Goal: Task Accomplishment & Management: Use online tool/utility

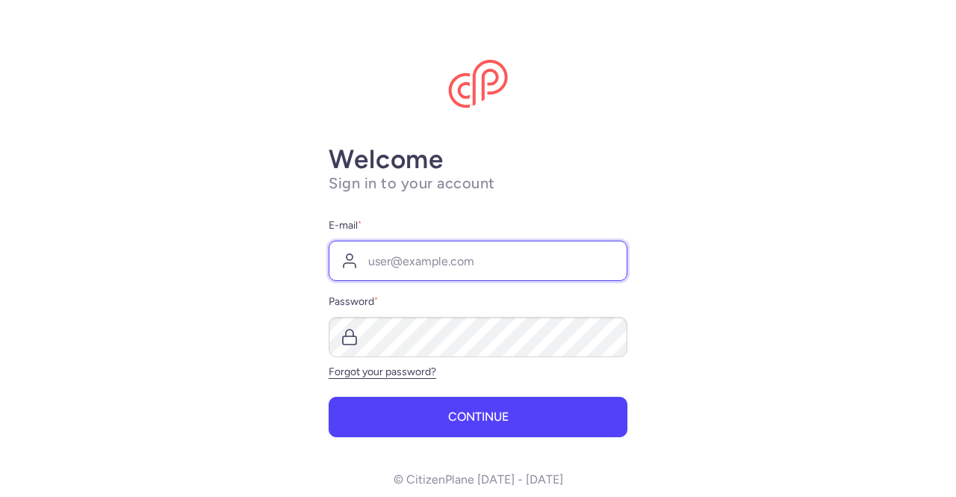
type input "[EMAIL_ADDRESS][DOMAIN_NAME]"
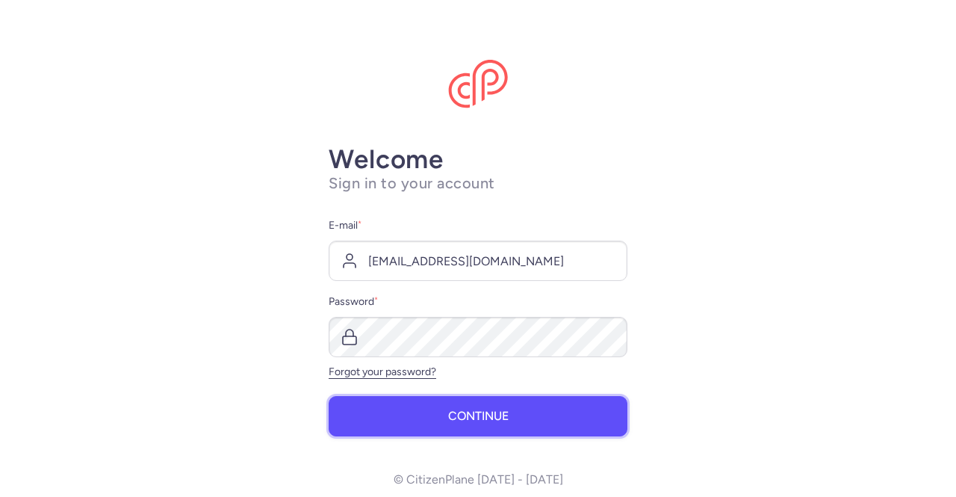
drag, startPoint x: 0, startPoint y: 0, endPoint x: 421, endPoint y: 421, distance: 595.3
click at [421, 421] on button "Continue" at bounding box center [478, 416] width 299 height 40
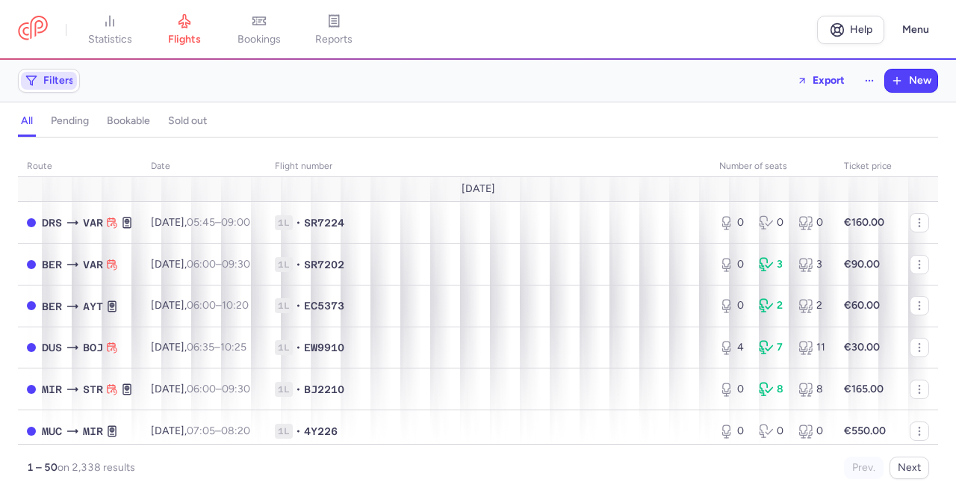
click at [54, 84] on span "Filters" at bounding box center [58, 81] width 31 height 12
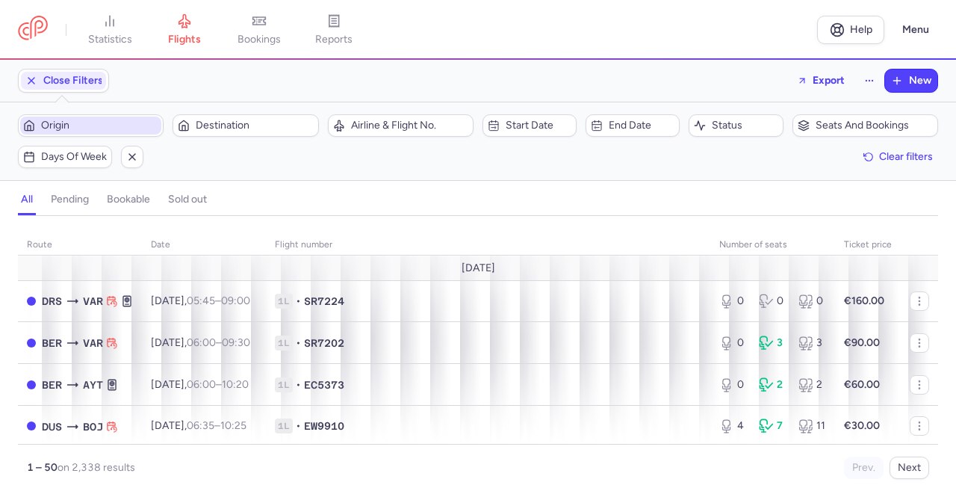
click at [84, 120] on span "Origin" at bounding box center [99, 126] width 117 height 12
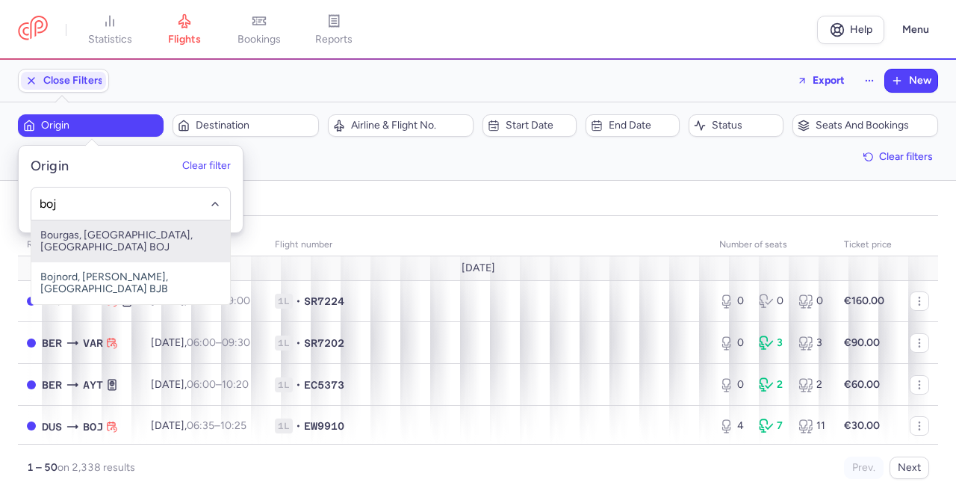
click at [52, 228] on span "Bourgas, [GEOGRAPHIC_DATA], [GEOGRAPHIC_DATA] BOJ" at bounding box center [130, 241] width 199 height 42
type input "boj"
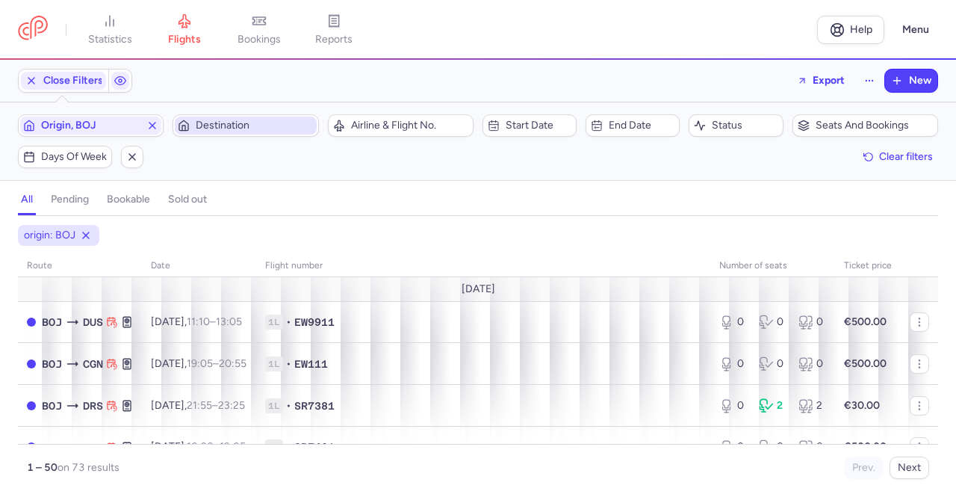
click at [251, 126] on span "Destination" at bounding box center [254, 126] width 117 height 12
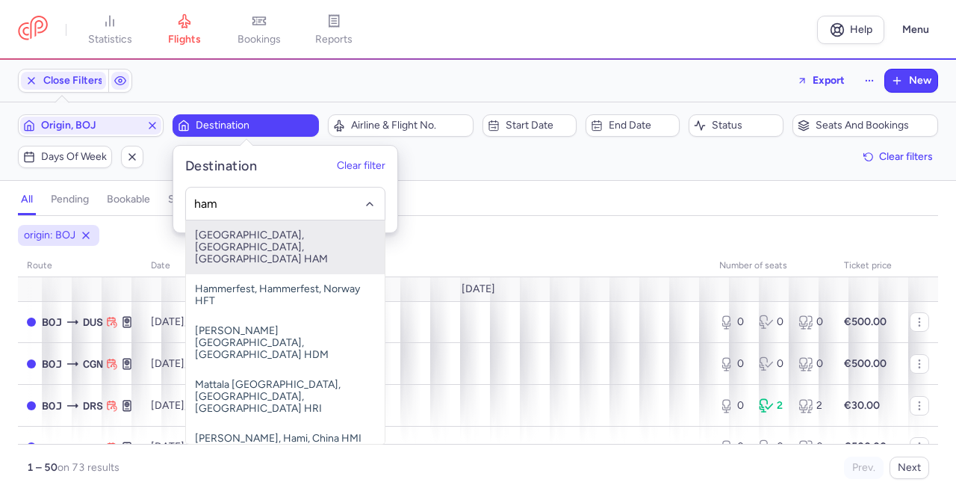
click at [244, 253] on span "[GEOGRAPHIC_DATA], [GEOGRAPHIC_DATA], [GEOGRAPHIC_DATA] HAM" at bounding box center [285, 247] width 199 height 54
type input "ham"
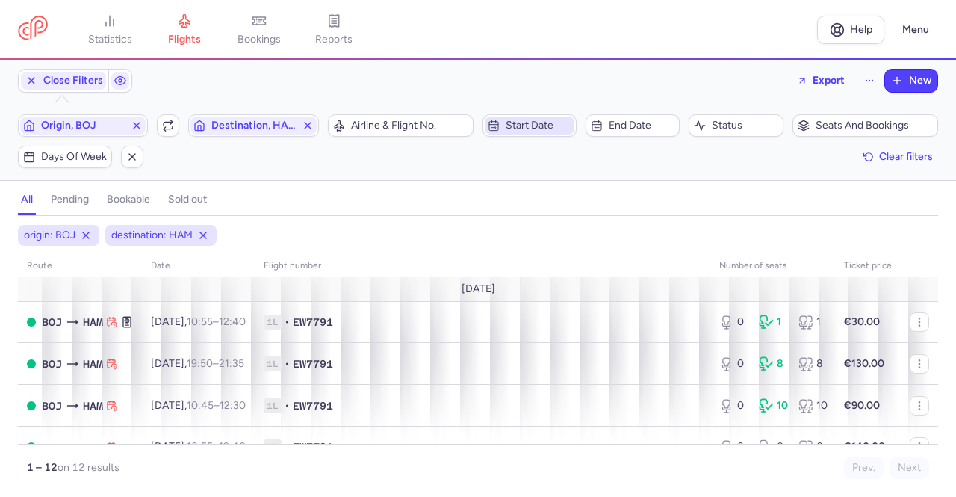
click at [551, 123] on span "Start date" at bounding box center [539, 126] width 66 height 12
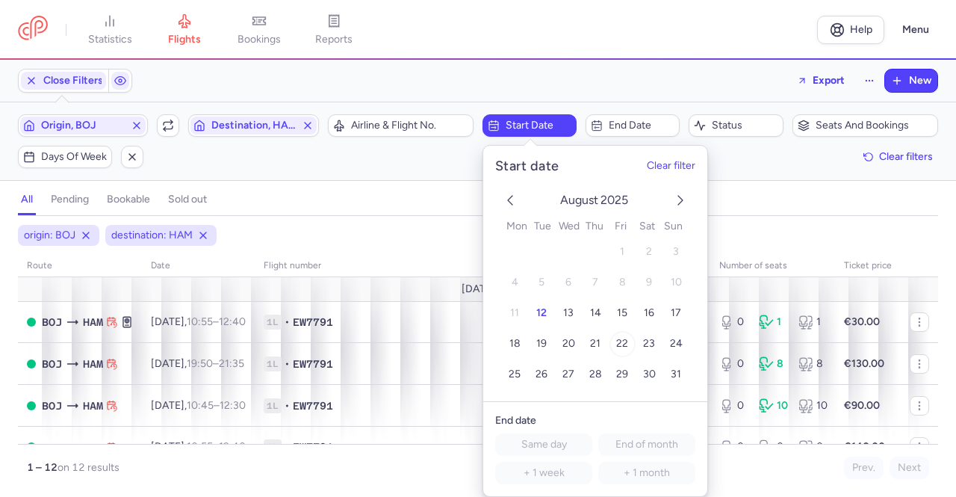
click at [618, 347] on span "22" at bounding box center [622, 344] width 12 height 13
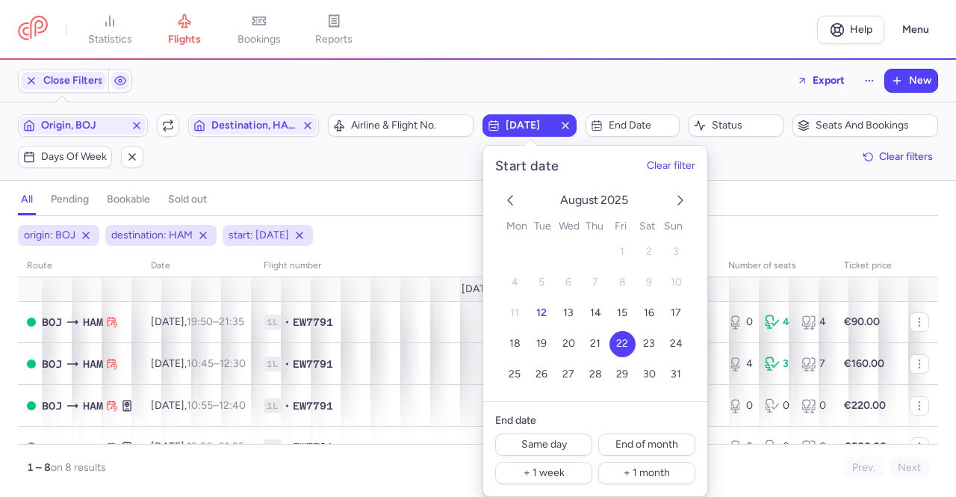
click at [729, 201] on div "all pending bookable sold out" at bounding box center [478, 203] width 920 height 26
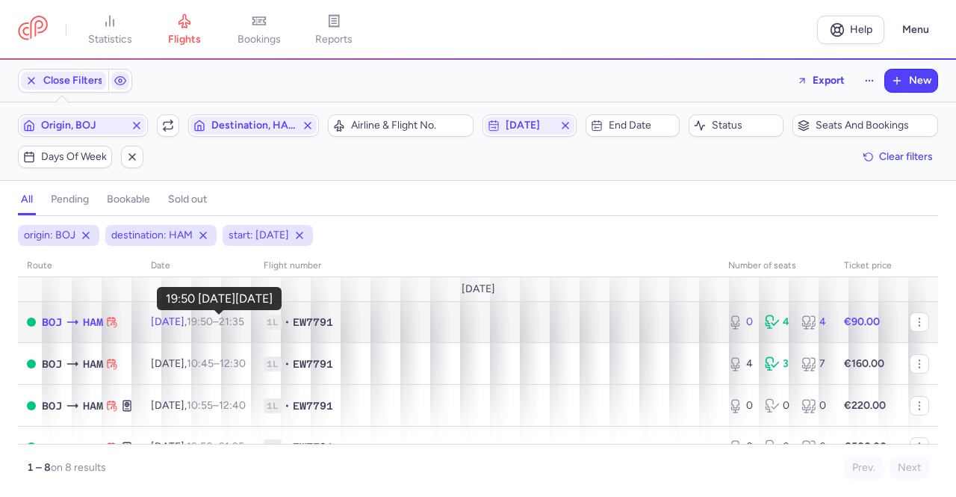
click at [213, 323] on time "19:50" at bounding box center [200, 321] width 26 height 13
select select "days"
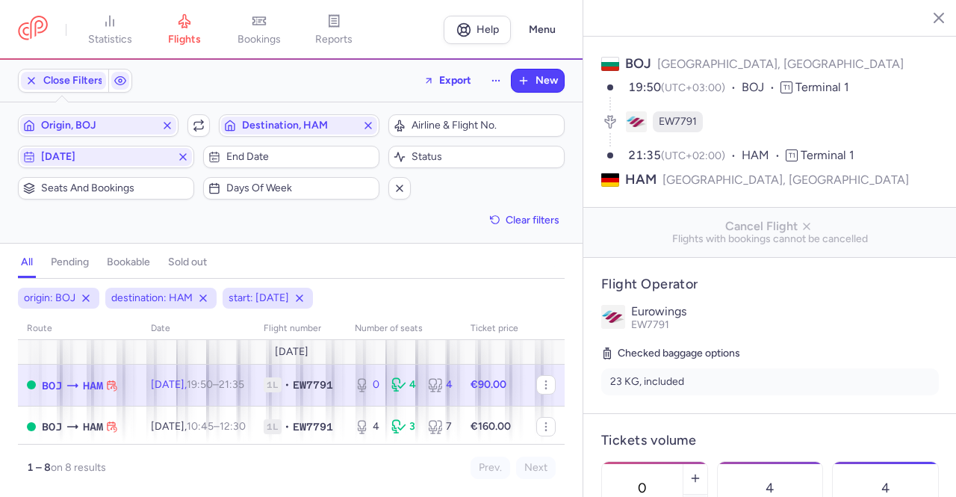
scroll to position [149, 0]
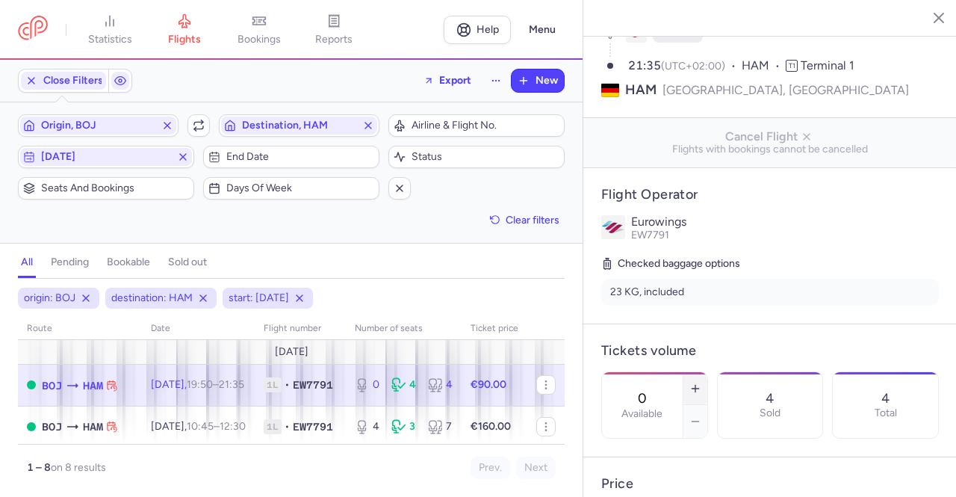
click at [701, 382] on icon "button" at bounding box center [696, 388] width 12 height 12
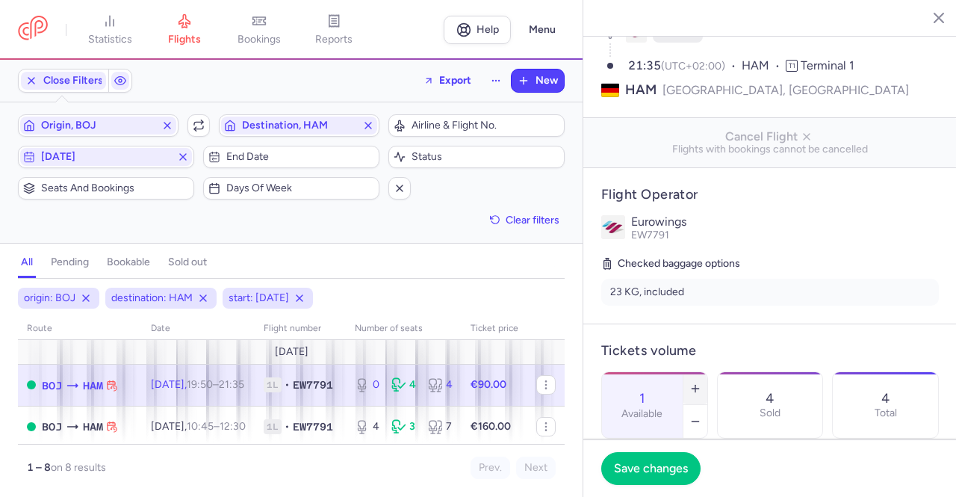
click at [701, 382] on icon "button" at bounding box center [696, 388] width 12 height 12
click at [701, 415] on icon "button" at bounding box center [696, 421] width 12 height 12
type input "3"
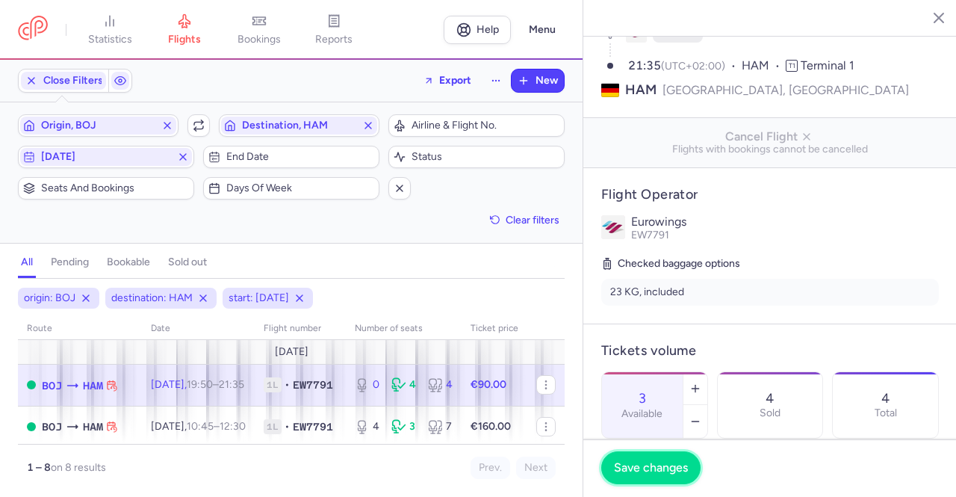
click at [650, 468] on span "Save changes" at bounding box center [651, 467] width 74 height 13
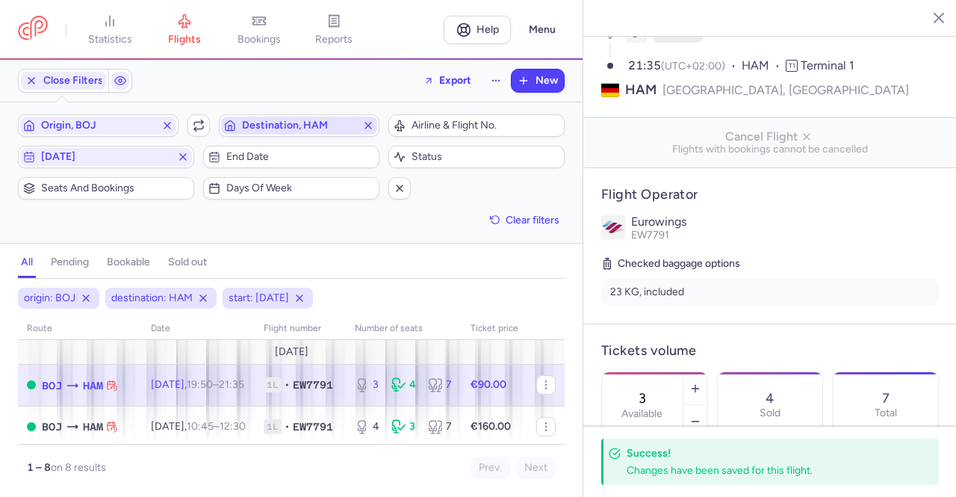
click at [317, 128] on span "Destination, HAM" at bounding box center [299, 126] width 114 height 12
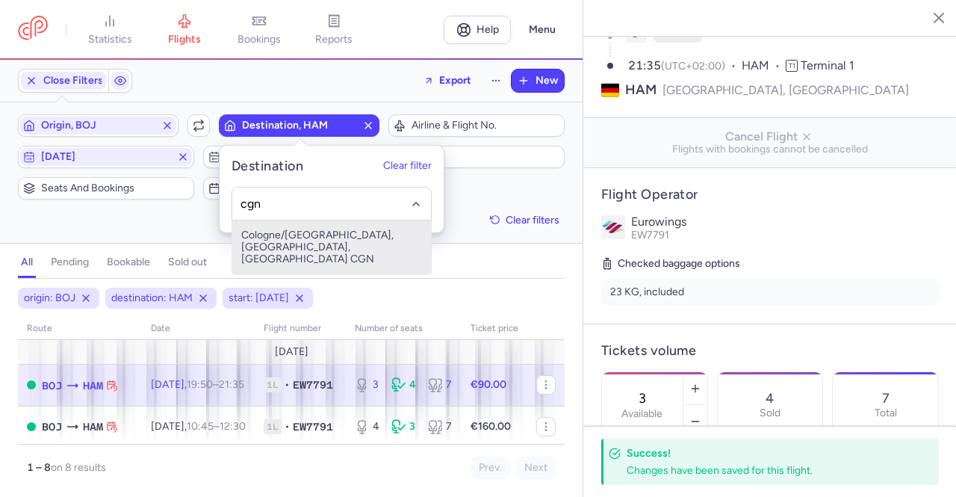
click at [360, 238] on span "Cologne/[GEOGRAPHIC_DATA], [GEOGRAPHIC_DATA], [GEOGRAPHIC_DATA] CGN" at bounding box center [331, 247] width 199 height 54
type input "cgn"
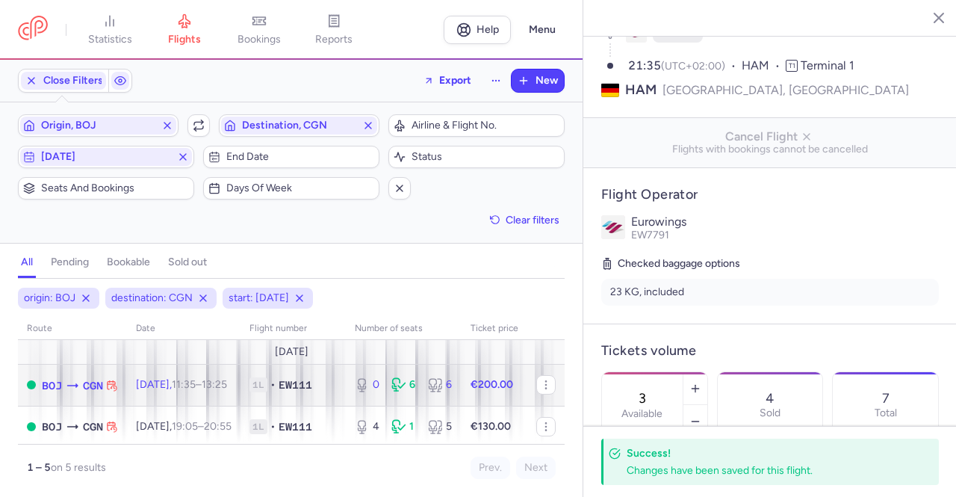
click at [188, 386] on span "[DATE] 11:35 – 13:25 +0" at bounding box center [181, 384] width 91 height 13
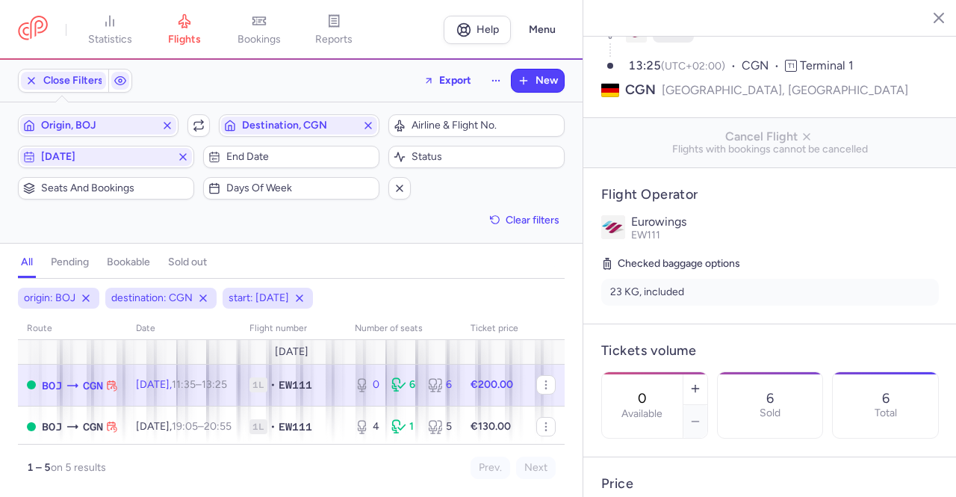
click at [862, 439] on section "0 Available 6 Sold 6 Total" at bounding box center [770, 404] width 338 height 67
click at [707, 372] on button "button" at bounding box center [696, 388] width 24 height 33
type input "1"
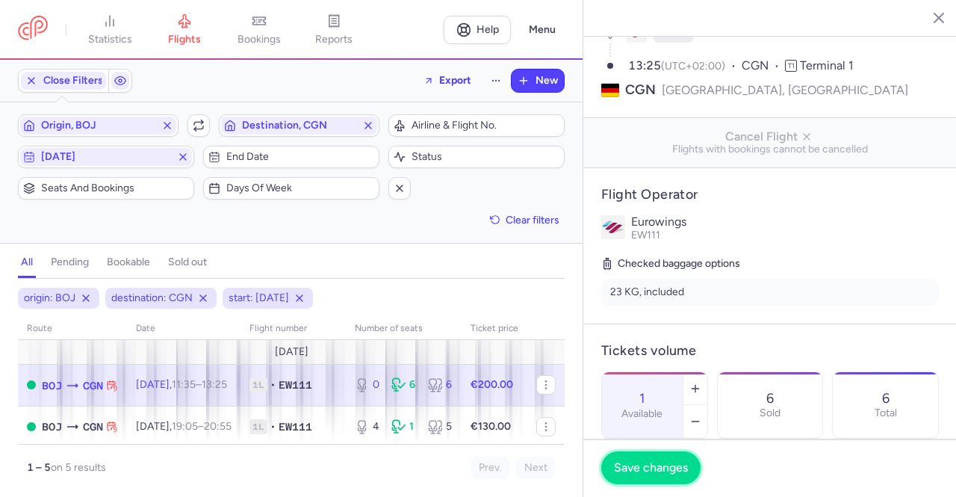
click at [641, 459] on button "Save changes" at bounding box center [650, 467] width 99 height 33
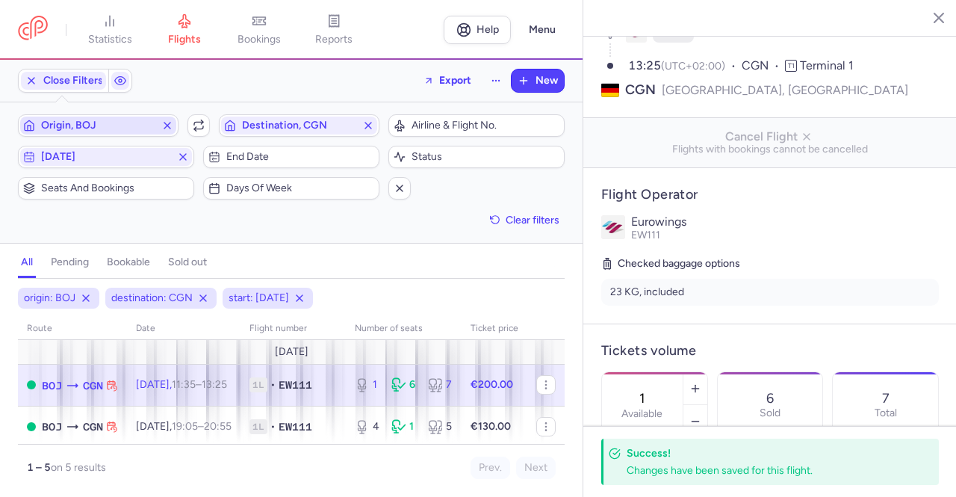
click at [96, 117] on span "Origin, BOJ" at bounding box center [98, 126] width 156 height 18
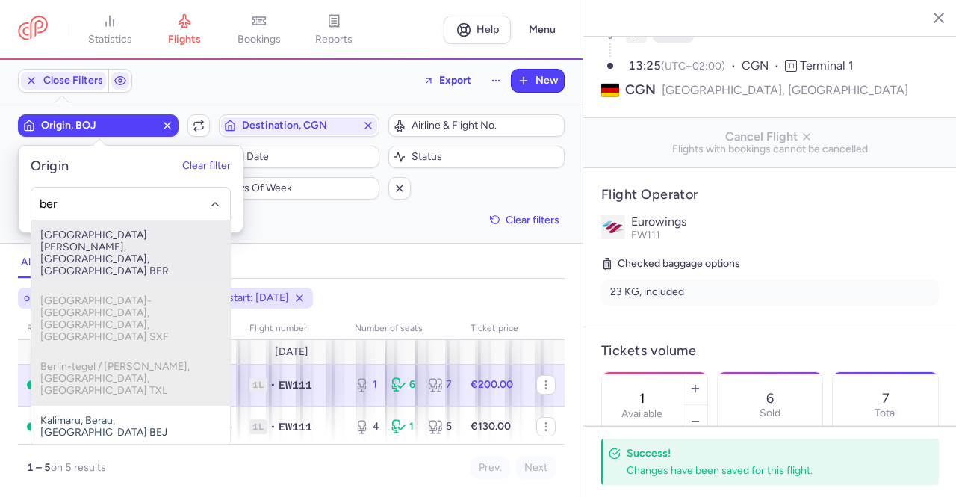
click at [97, 240] on span "[GEOGRAPHIC_DATA][PERSON_NAME], [GEOGRAPHIC_DATA], [GEOGRAPHIC_DATA] BER" at bounding box center [130, 253] width 199 height 66
type input "ber"
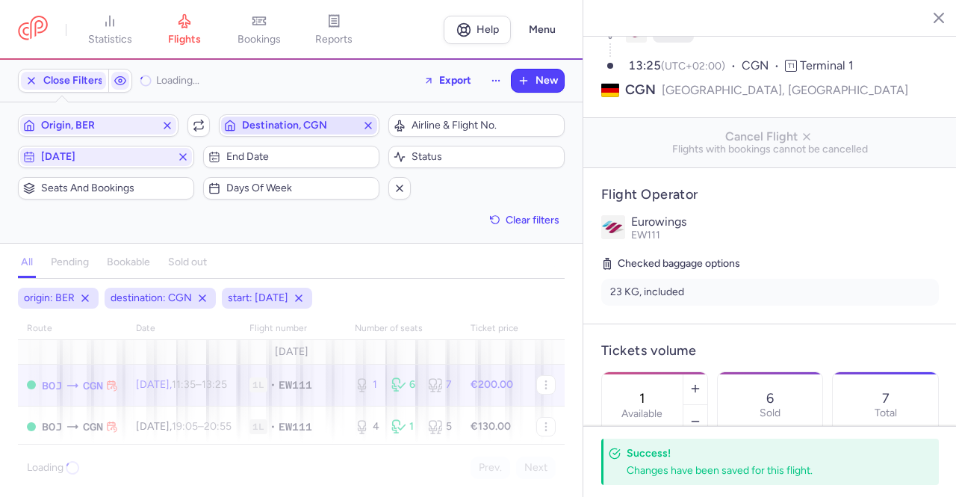
click at [270, 121] on span "Destination, CGN" at bounding box center [299, 126] width 114 height 12
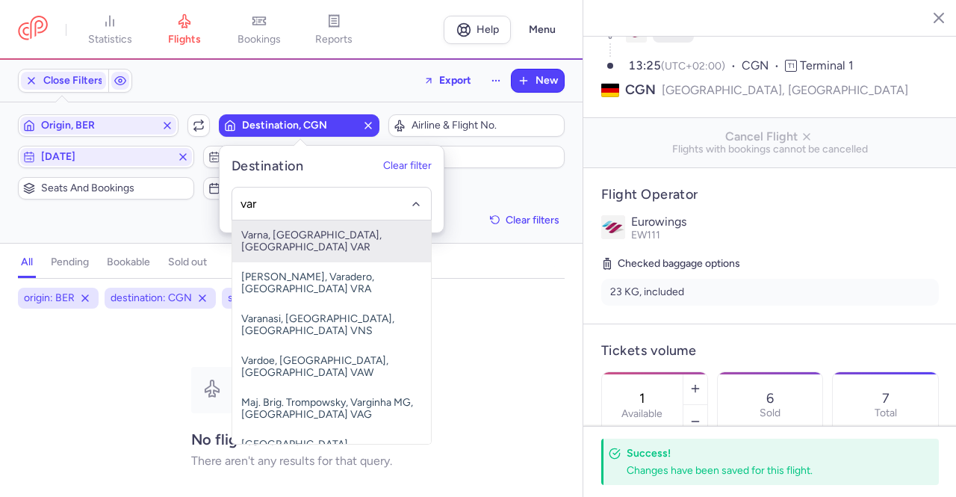
click at [273, 236] on span "Varna, [GEOGRAPHIC_DATA], [GEOGRAPHIC_DATA] VAR" at bounding box center [331, 241] width 199 height 42
type input "var"
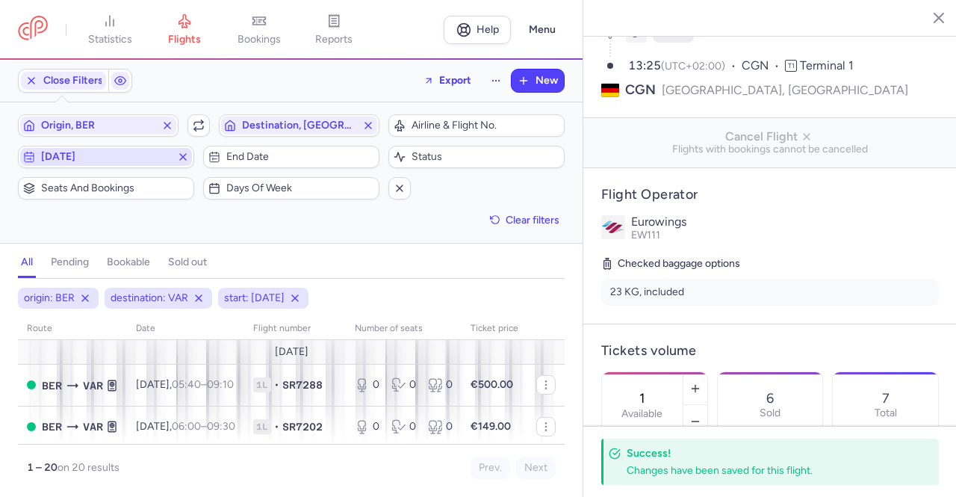
click at [90, 162] on span "[DATE]" at bounding box center [106, 157] width 172 height 18
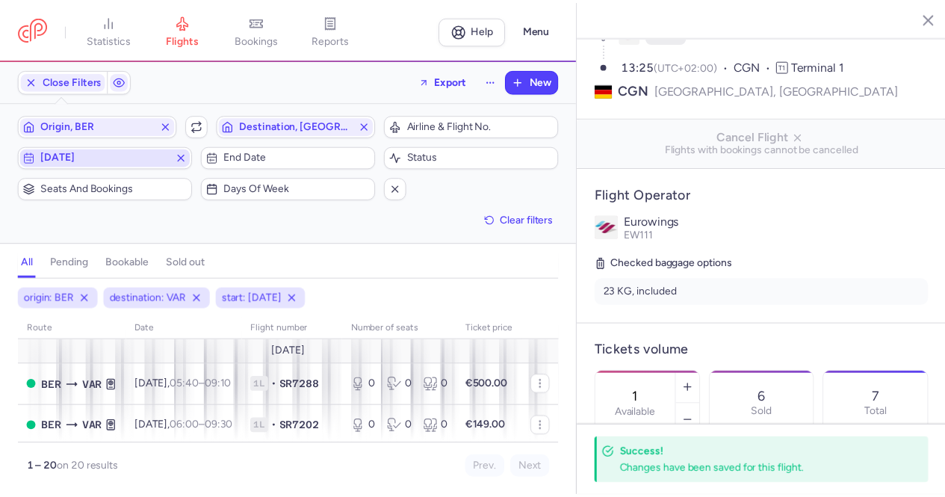
scroll to position [10, 0]
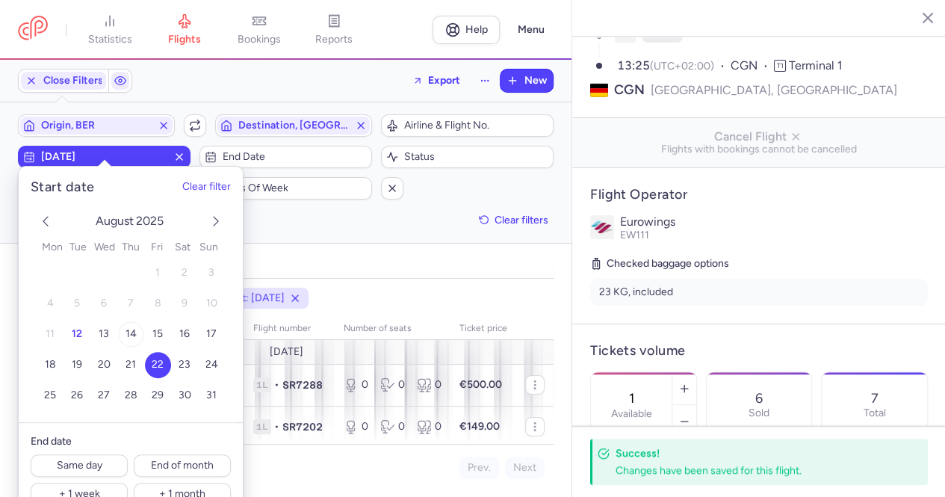
click at [131, 334] on span "14" at bounding box center [131, 333] width 11 height 13
click at [134, 335] on span "14" at bounding box center [131, 333] width 11 height 13
click at [291, 258] on div "all pending bookable sold out" at bounding box center [286, 266] width 536 height 26
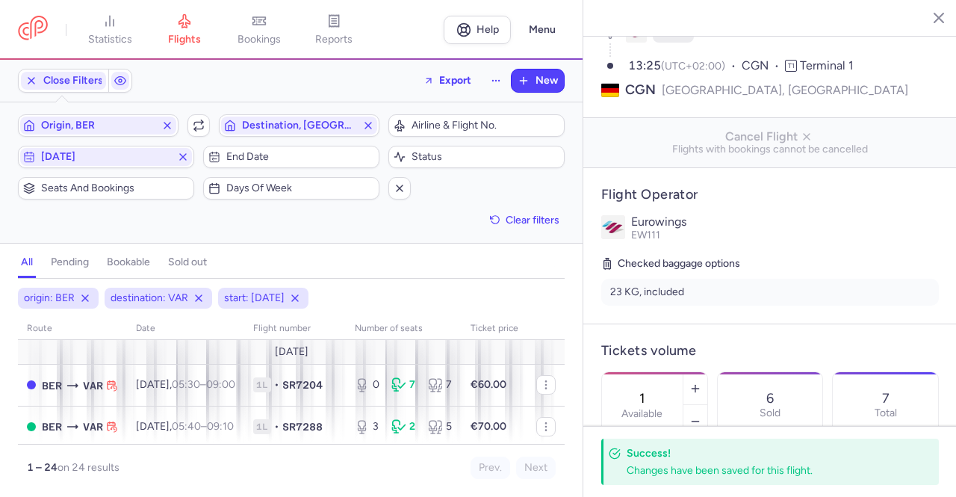
click at [882, 229] on p "EW111" at bounding box center [785, 235] width 308 height 12
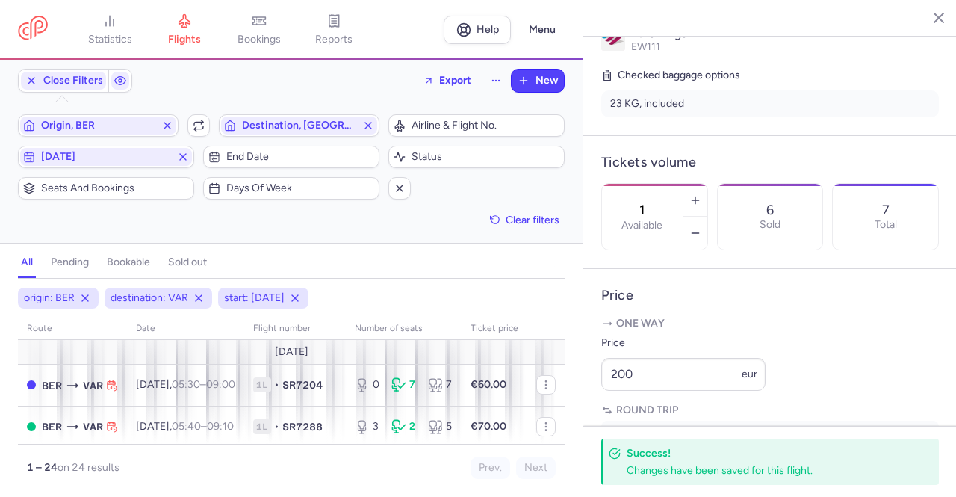
scroll to position [374, 0]
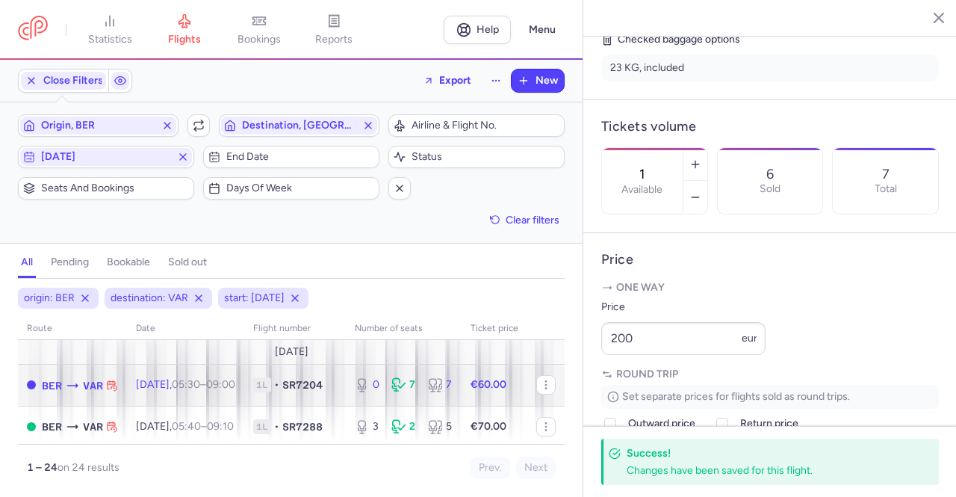
click at [203, 375] on td "[DATE] 05:30 – 09:00 +0" at bounding box center [185, 385] width 117 height 42
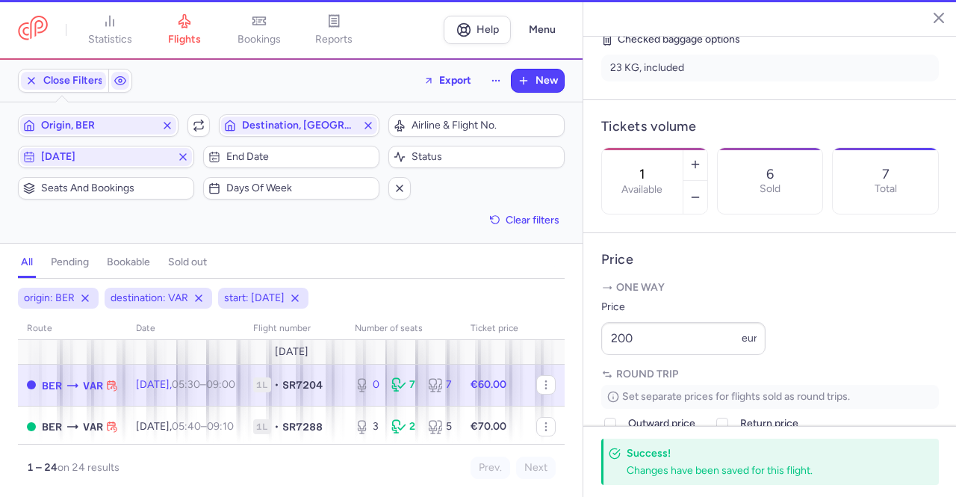
type input "0"
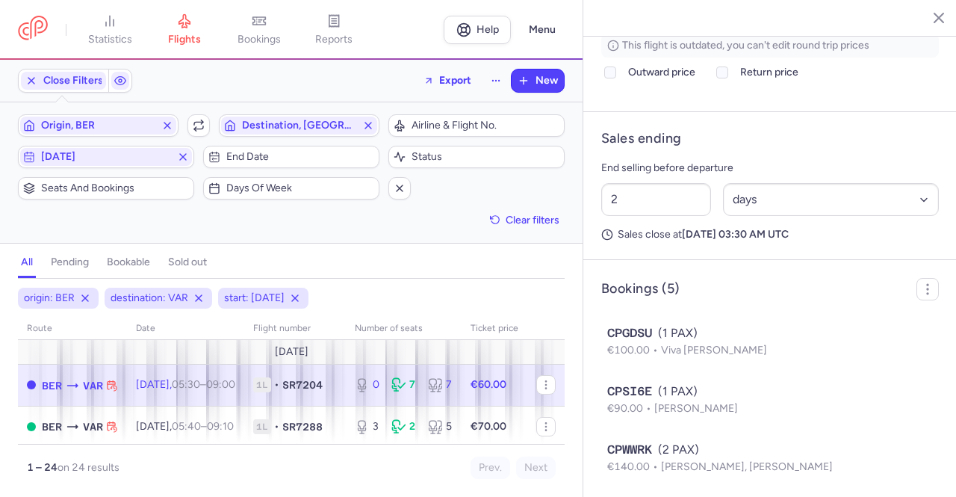
scroll to position [747, 0]
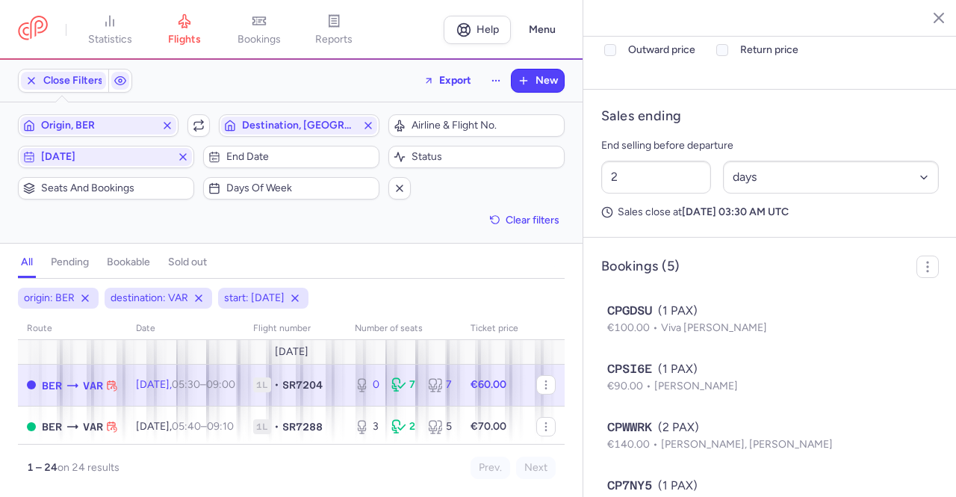
click at [846, 142] on article "Sales ending End selling before departure 2 Select an option hours days Sales c…" at bounding box center [770, 164] width 374 height 148
click at [843, 125] on header "Sales ending" at bounding box center [770, 116] width 338 height 17
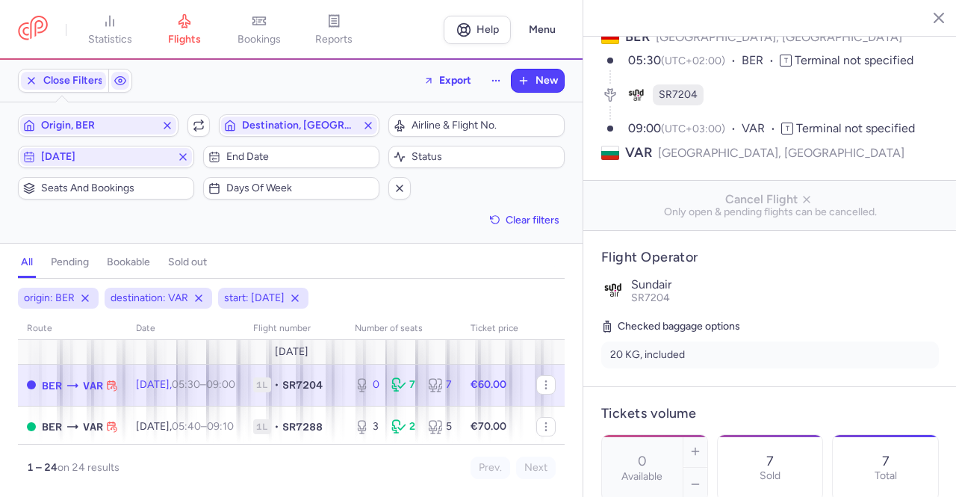
scroll to position [224, 0]
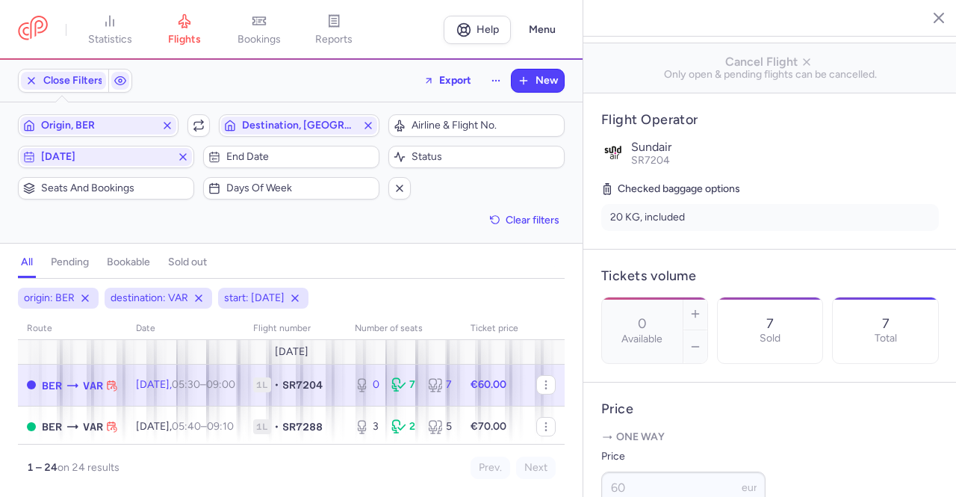
click at [346, 373] on td "[DATE] 05:30 – 09:00 +0" at bounding box center [404, 385] width 116 height 42
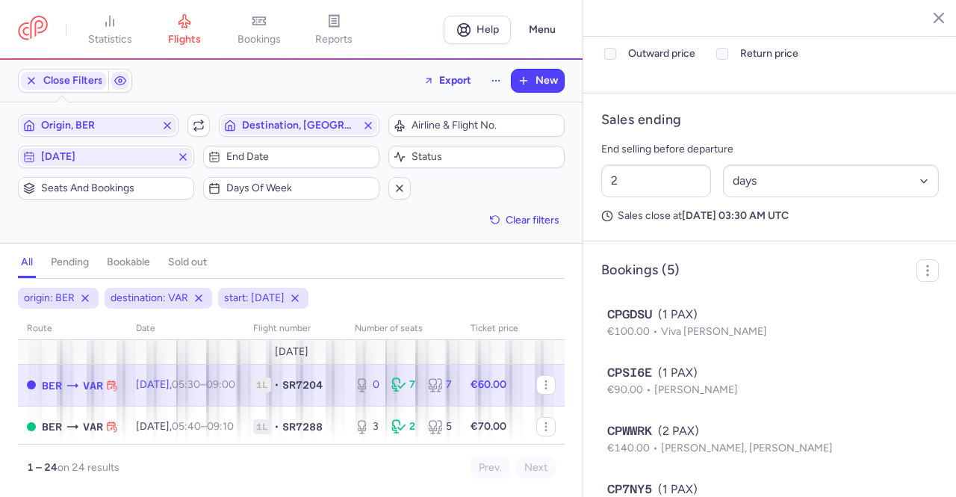
scroll to position [747, 0]
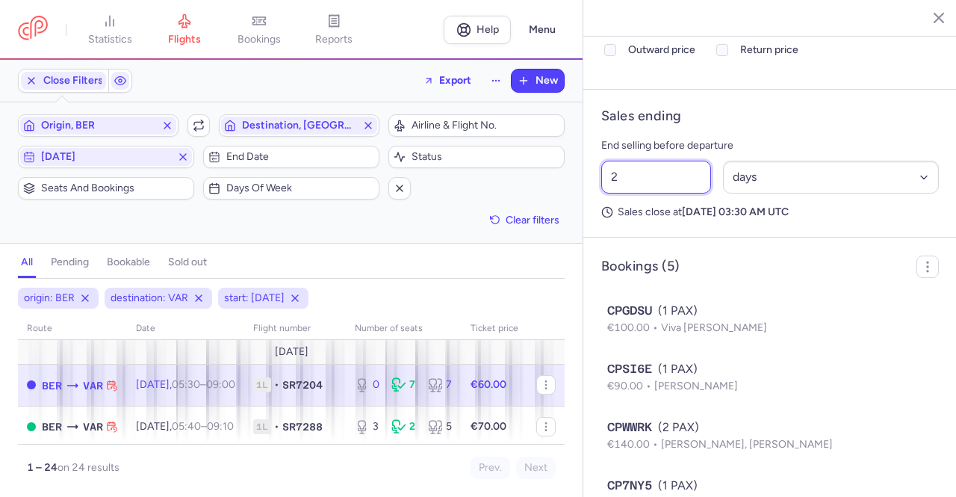
click at [626, 193] on input "2" at bounding box center [656, 177] width 110 height 33
drag, startPoint x: 643, startPoint y: 219, endPoint x: 596, endPoint y: 214, distance: 47.3
click at [596, 199] on div "2 Select an option hours days" at bounding box center [770, 177] width 350 height 45
type input "1"
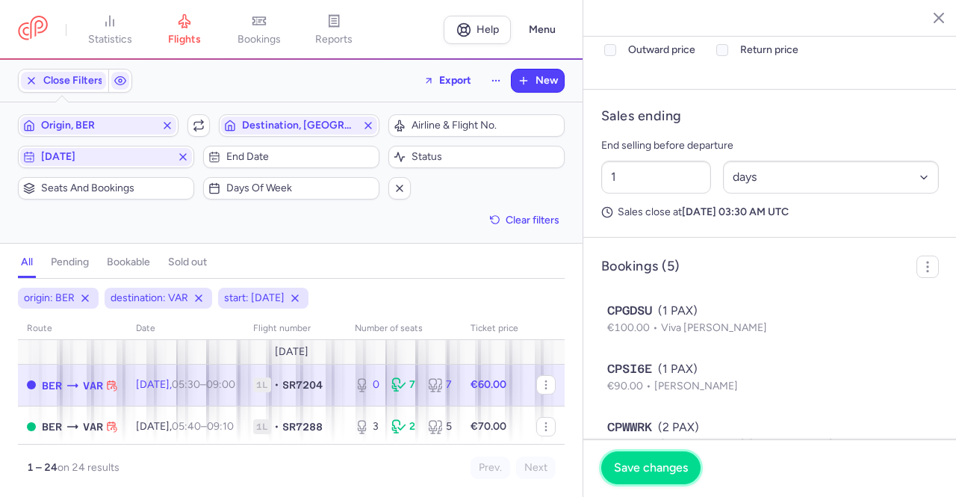
click at [658, 471] on span "Save changes" at bounding box center [651, 467] width 74 height 13
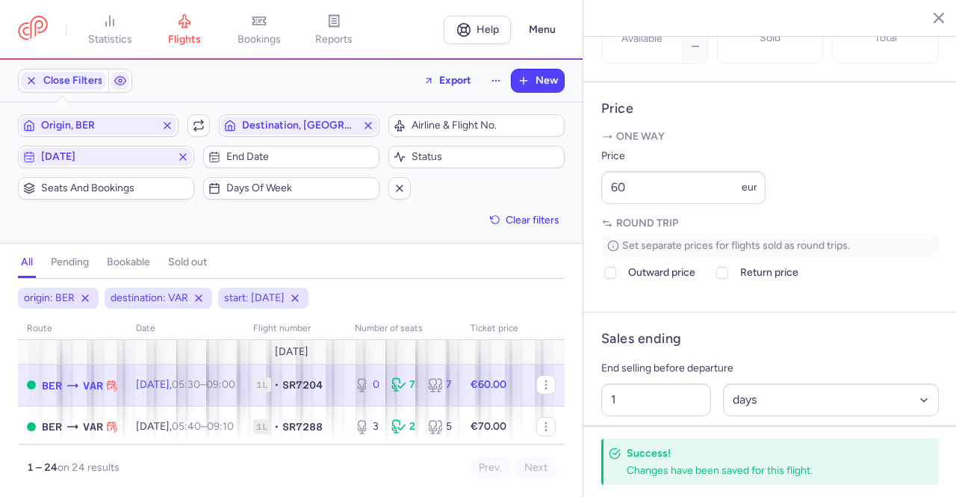
scroll to position [523, 0]
drag, startPoint x: 633, startPoint y: 223, endPoint x: 597, endPoint y: 223, distance: 35.9
click at [597, 223] on article "Price One way Price 60 eur Round trip Set separate prices for flights sold as r…" at bounding box center [770, 199] width 374 height 230
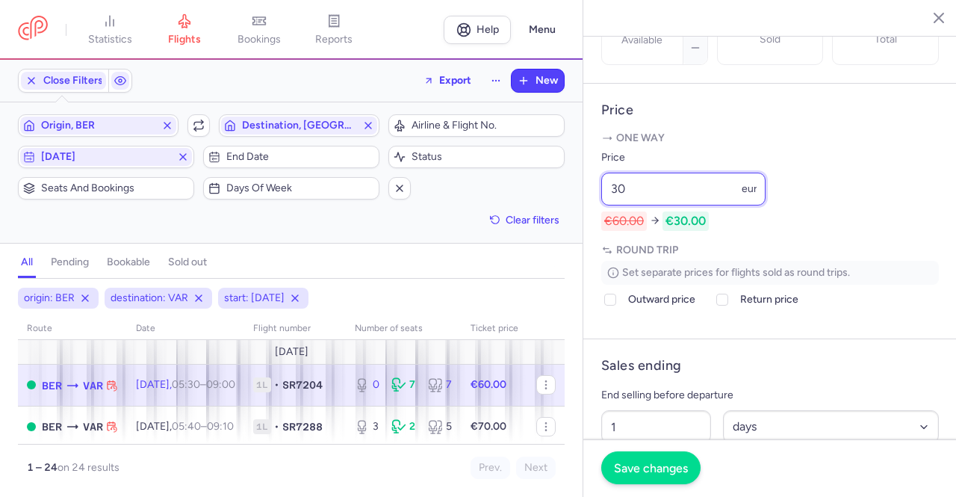
type input "30"
click at [647, 465] on span "Save changes" at bounding box center [651, 467] width 74 height 13
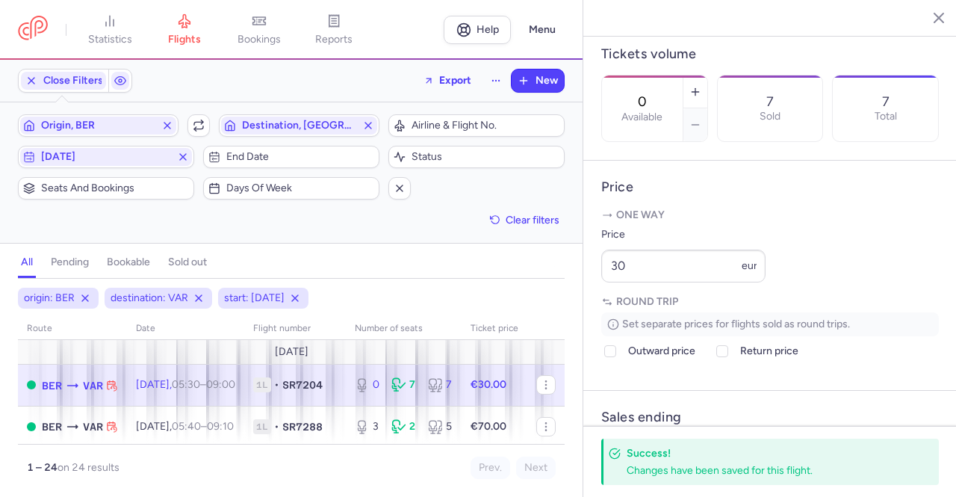
scroll to position [299, 0]
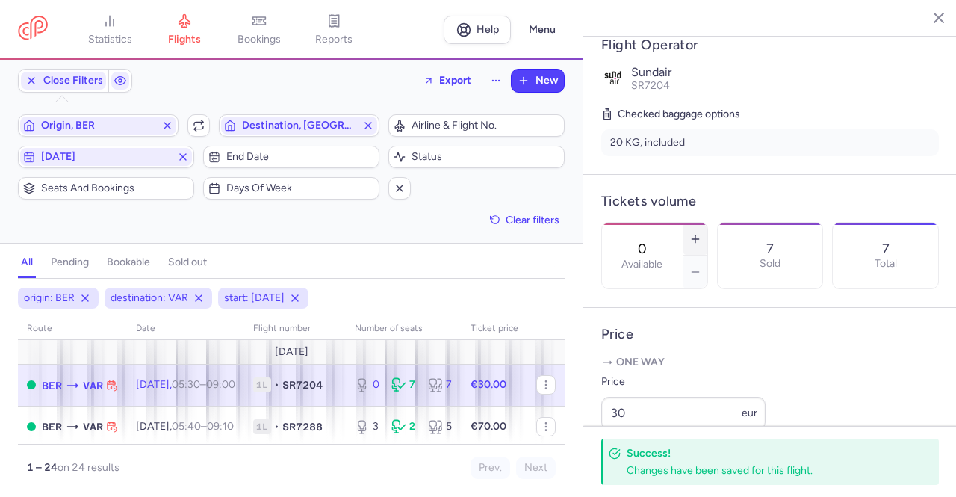
click at [701, 233] on icon "button" at bounding box center [696, 239] width 12 height 12
type input "1"
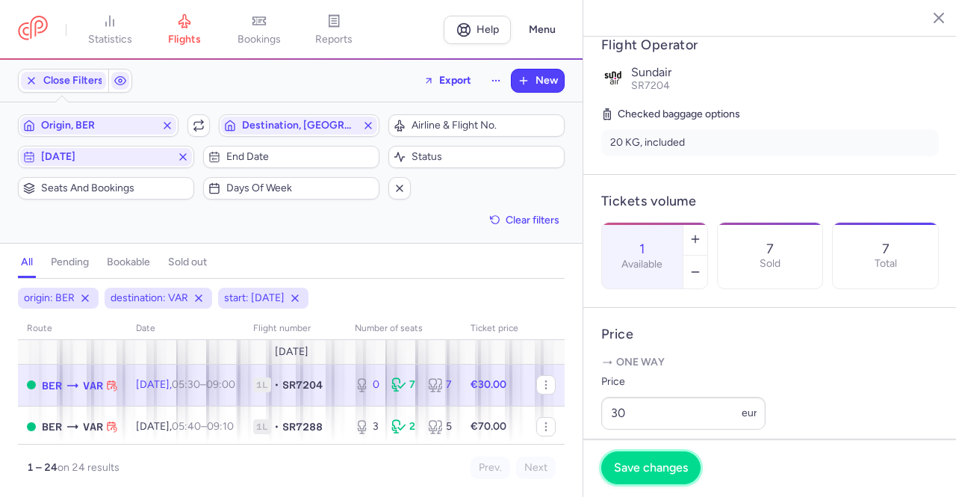
click at [628, 475] on button "Save changes" at bounding box center [650, 467] width 99 height 33
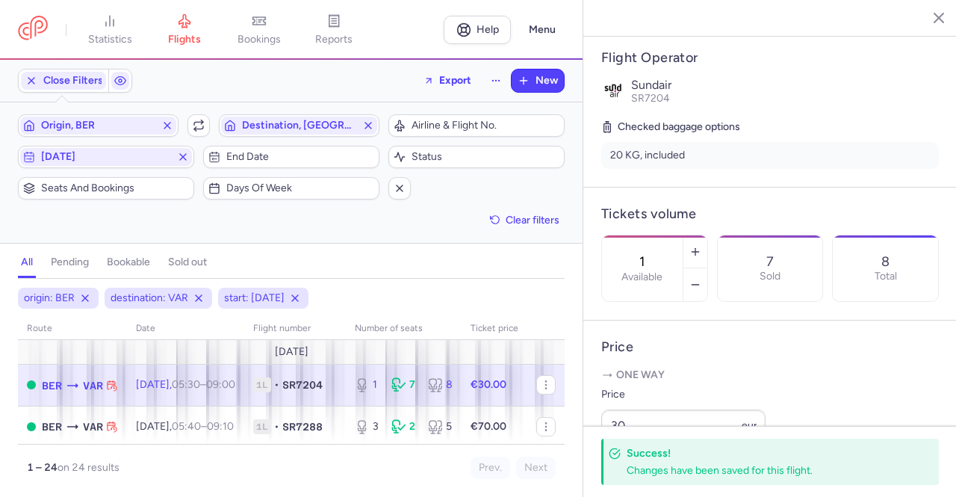
scroll to position [0, 0]
